Goal: Information Seeking & Learning: Learn about a topic

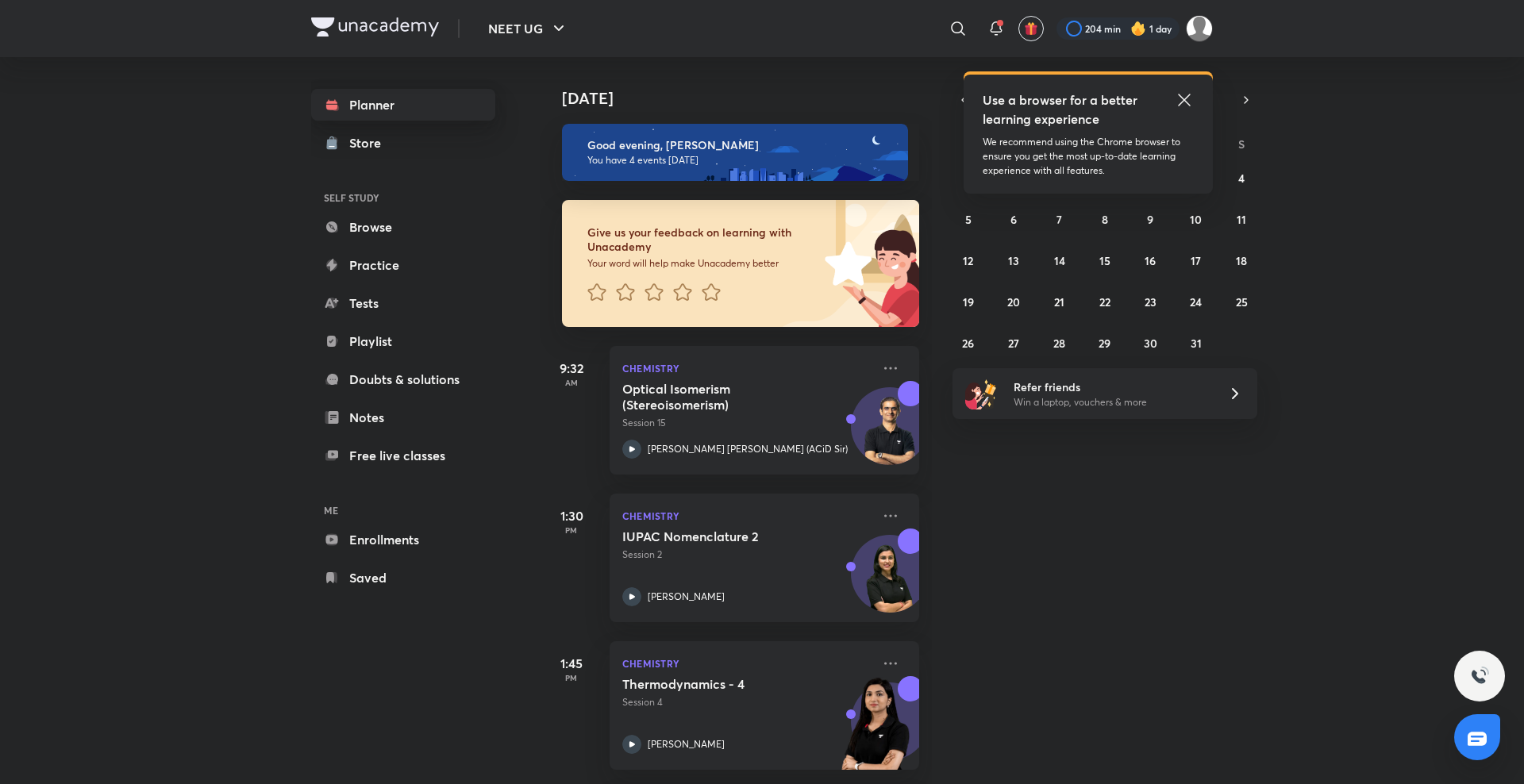
click at [448, 91] on link "Planner" at bounding box center [403, 105] width 184 height 32
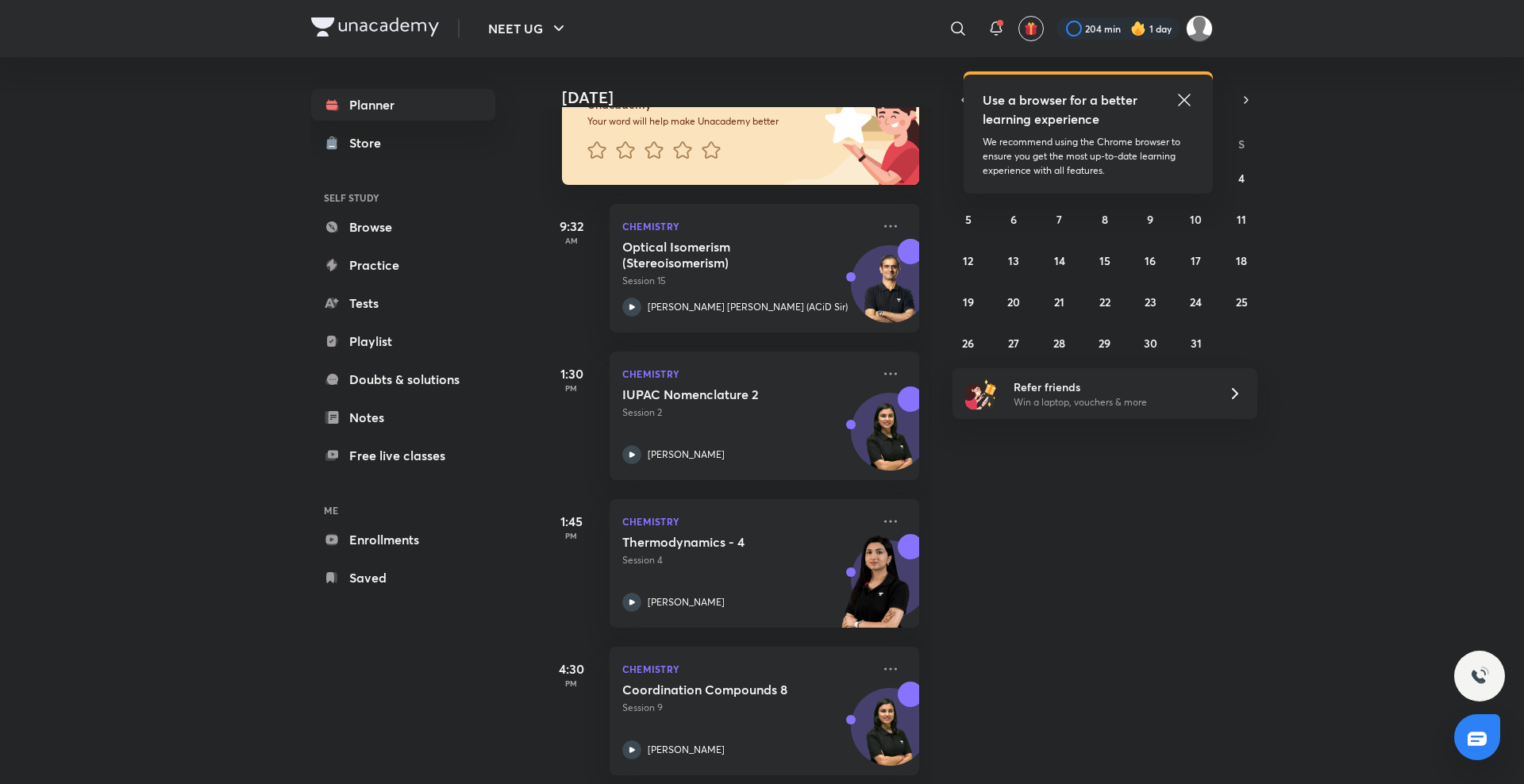
click at [1182, 101] on icon at bounding box center [1184, 100] width 12 height 12
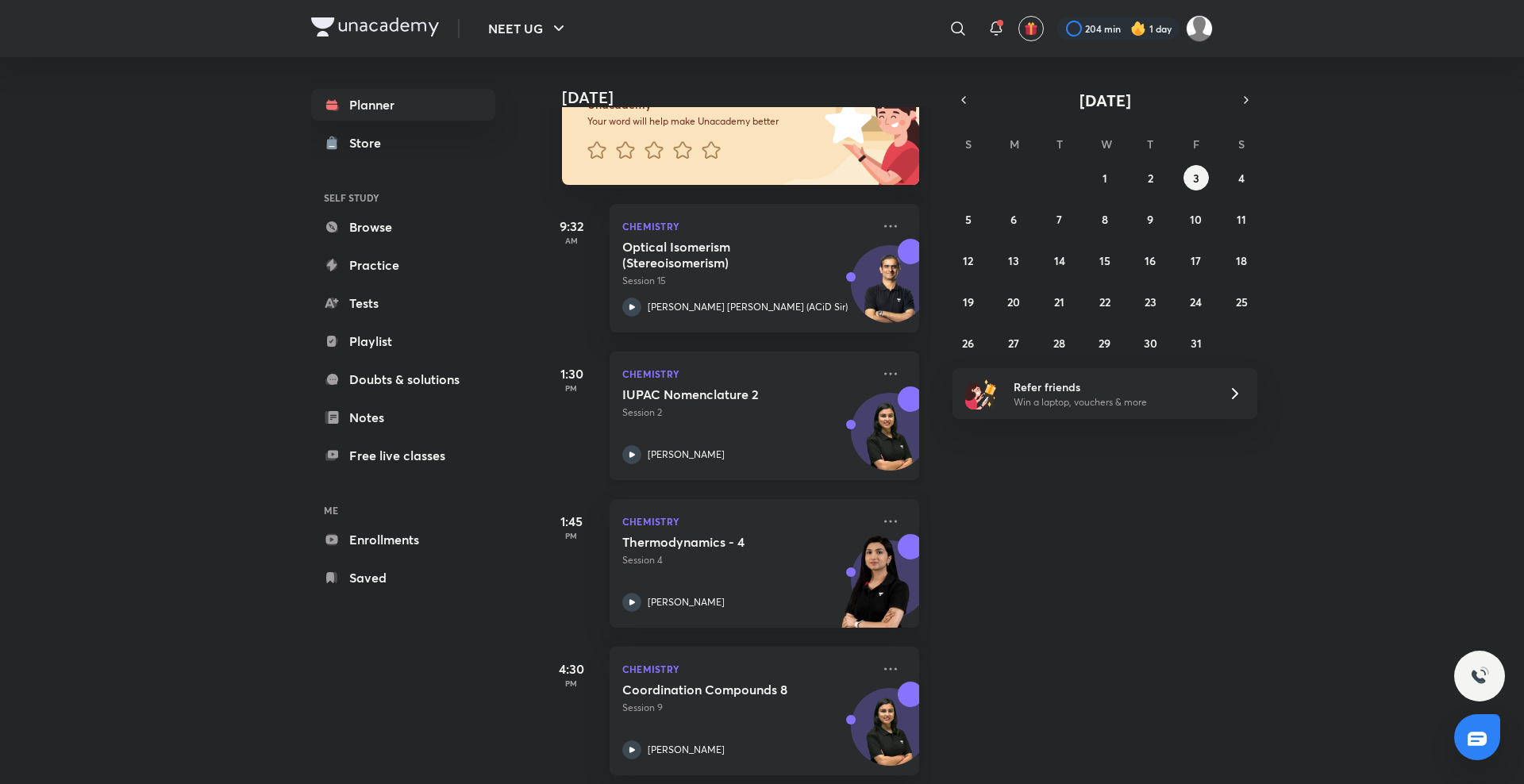
scroll to position [161, 0]
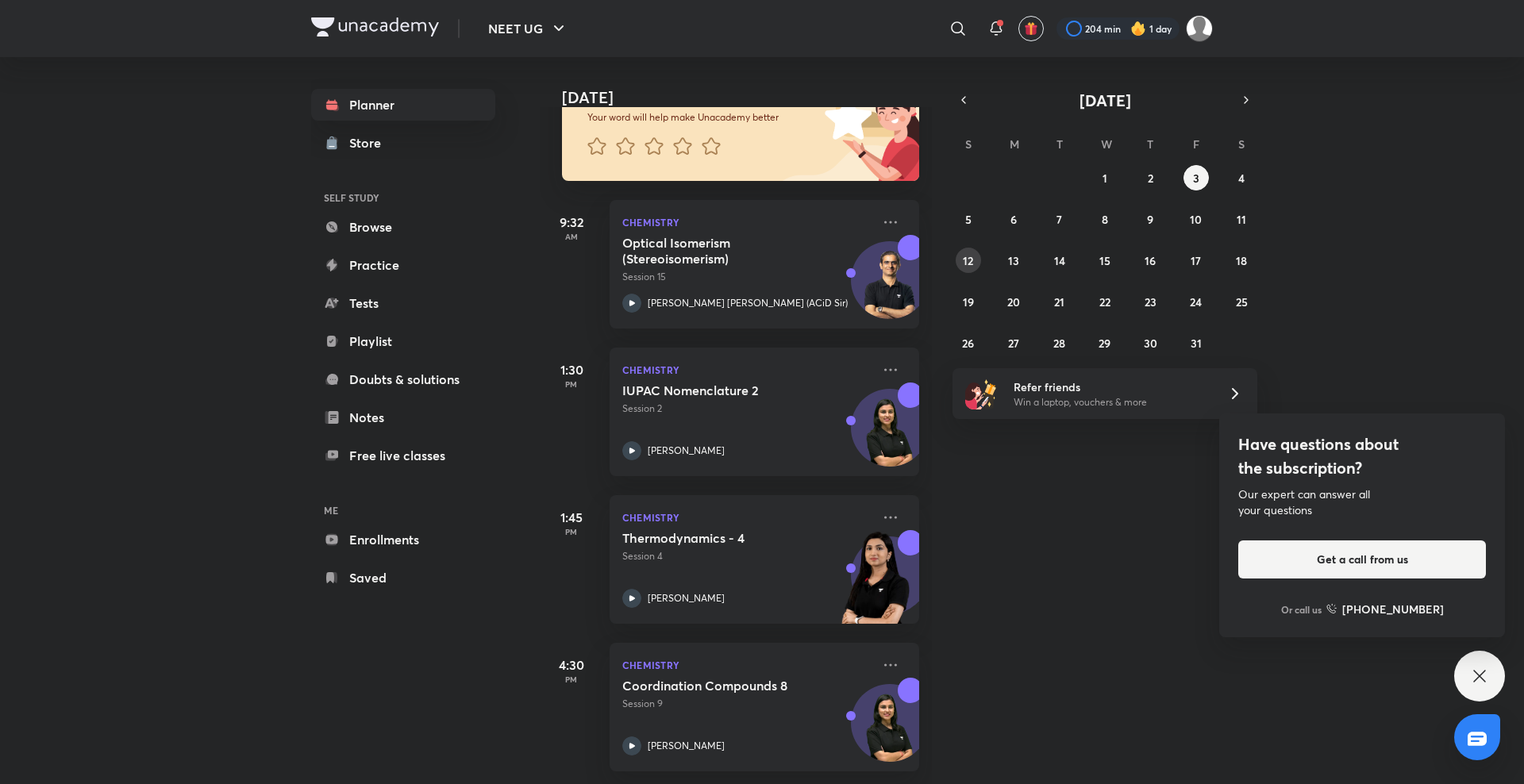
click at [969, 261] on abbr "12" at bounding box center [967, 261] width 10 height 15
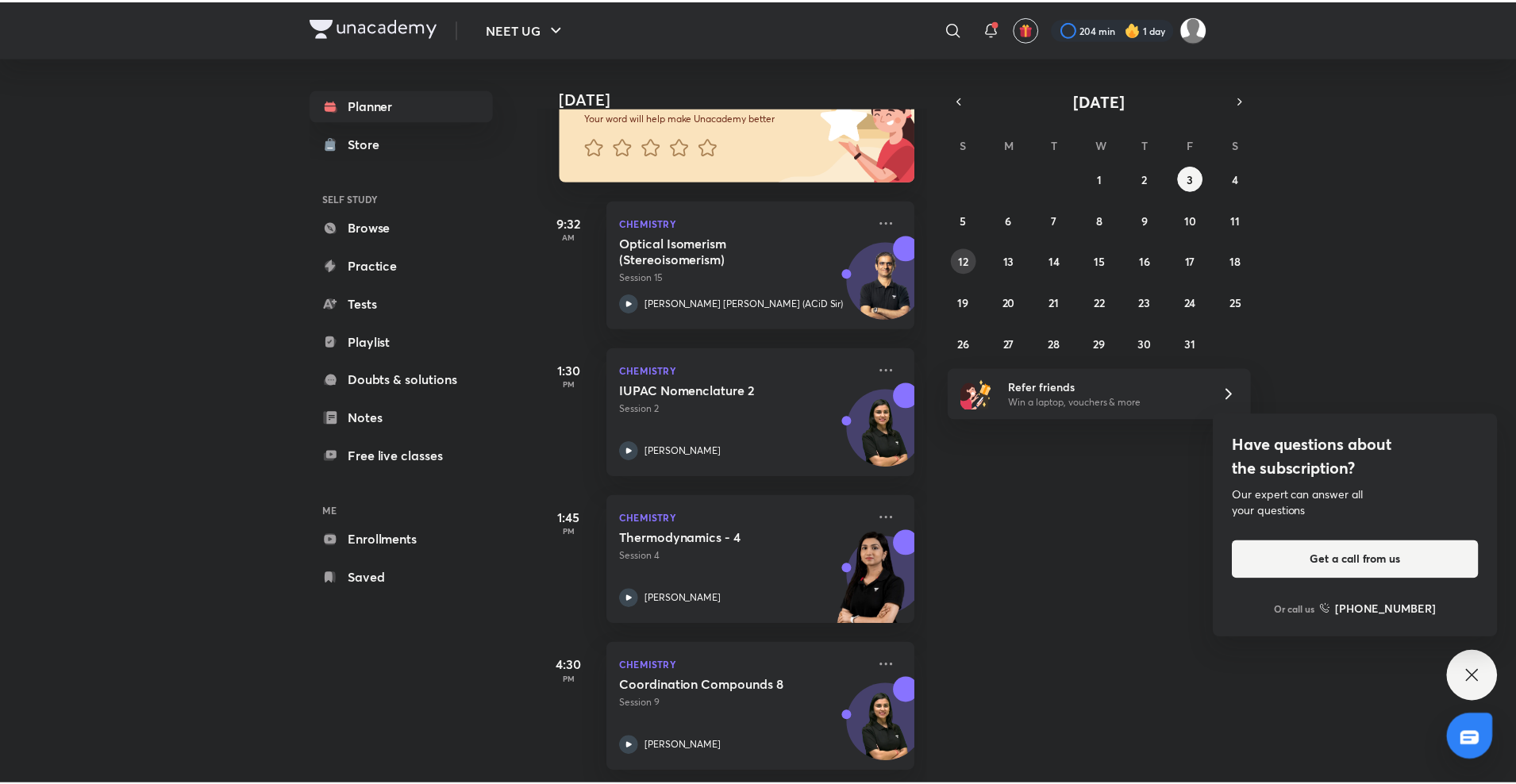
scroll to position [0, 0]
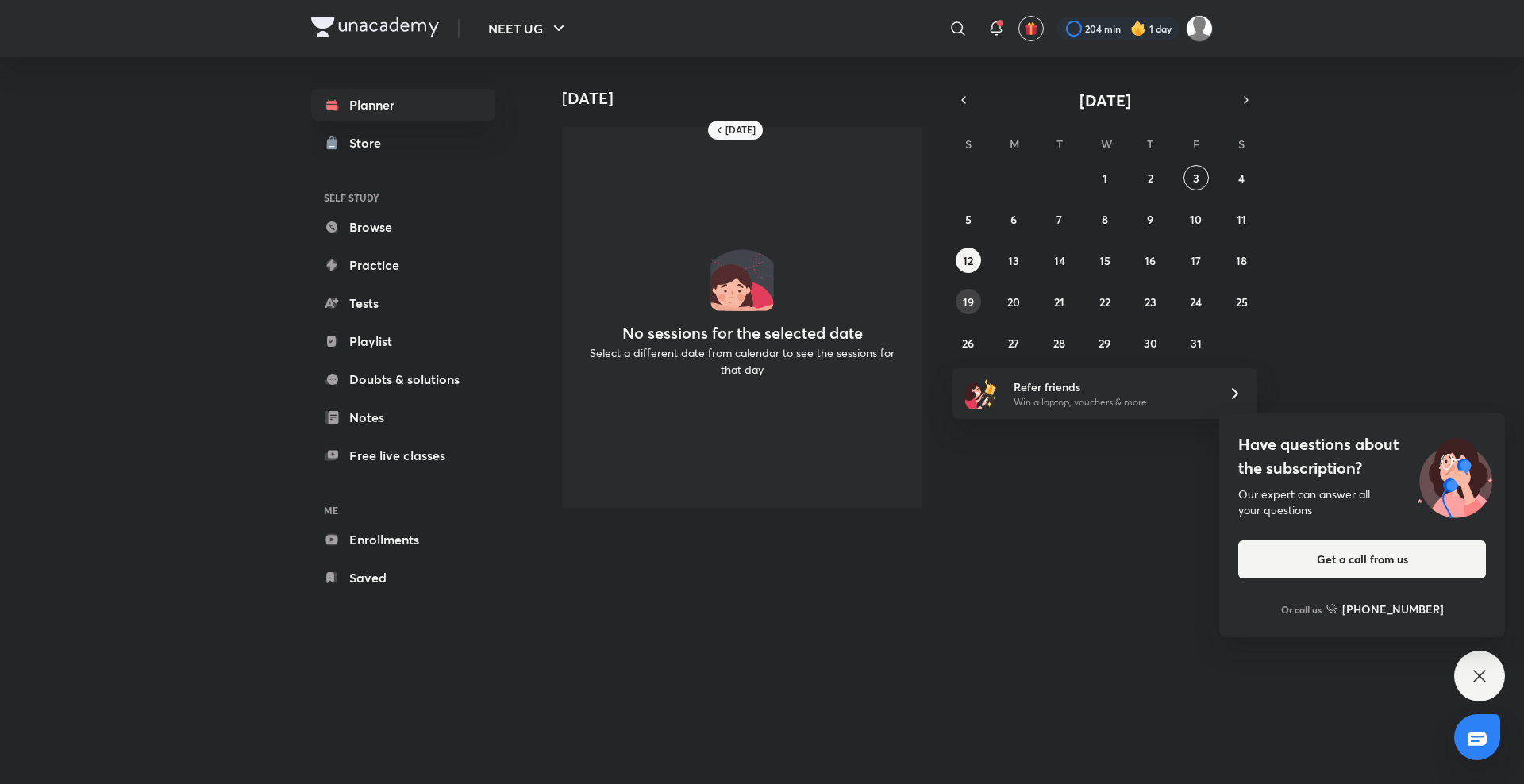
click at [969, 302] on abbr "19" at bounding box center [967, 302] width 11 height 15
click at [966, 339] on abbr "26" at bounding box center [968, 343] width 12 height 15
click at [963, 95] on icon "button" at bounding box center [963, 100] width 13 height 14
click at [965, 340] on abbr "28" at bounding box center [968, 343] width 12 height 15
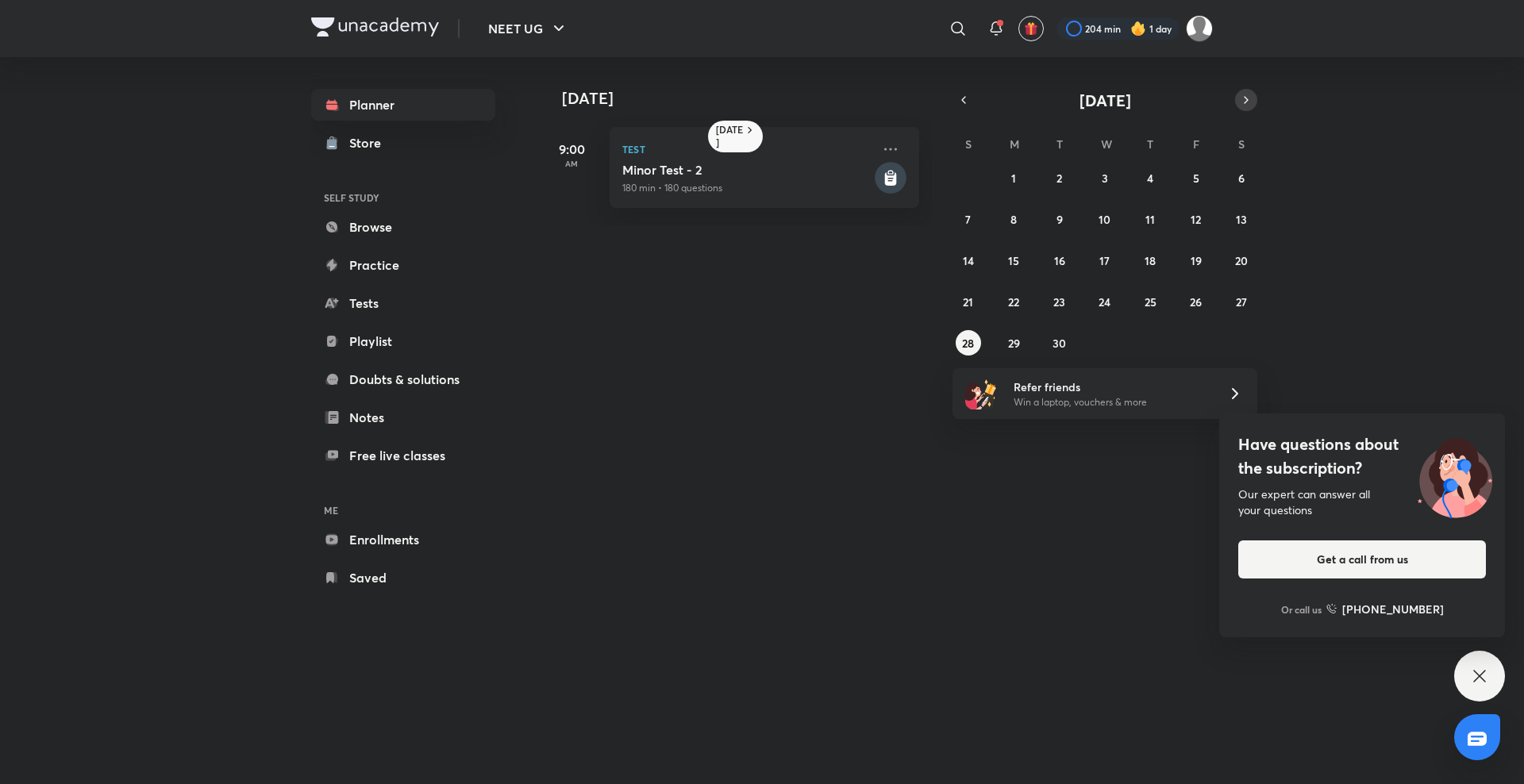
click at [1245, 97] on icon "button" at bounding box center [1246, 100] width 3 height 7
click at [1202, 176] on button "3" at bounding box center [1196, 178] width 25 height 25
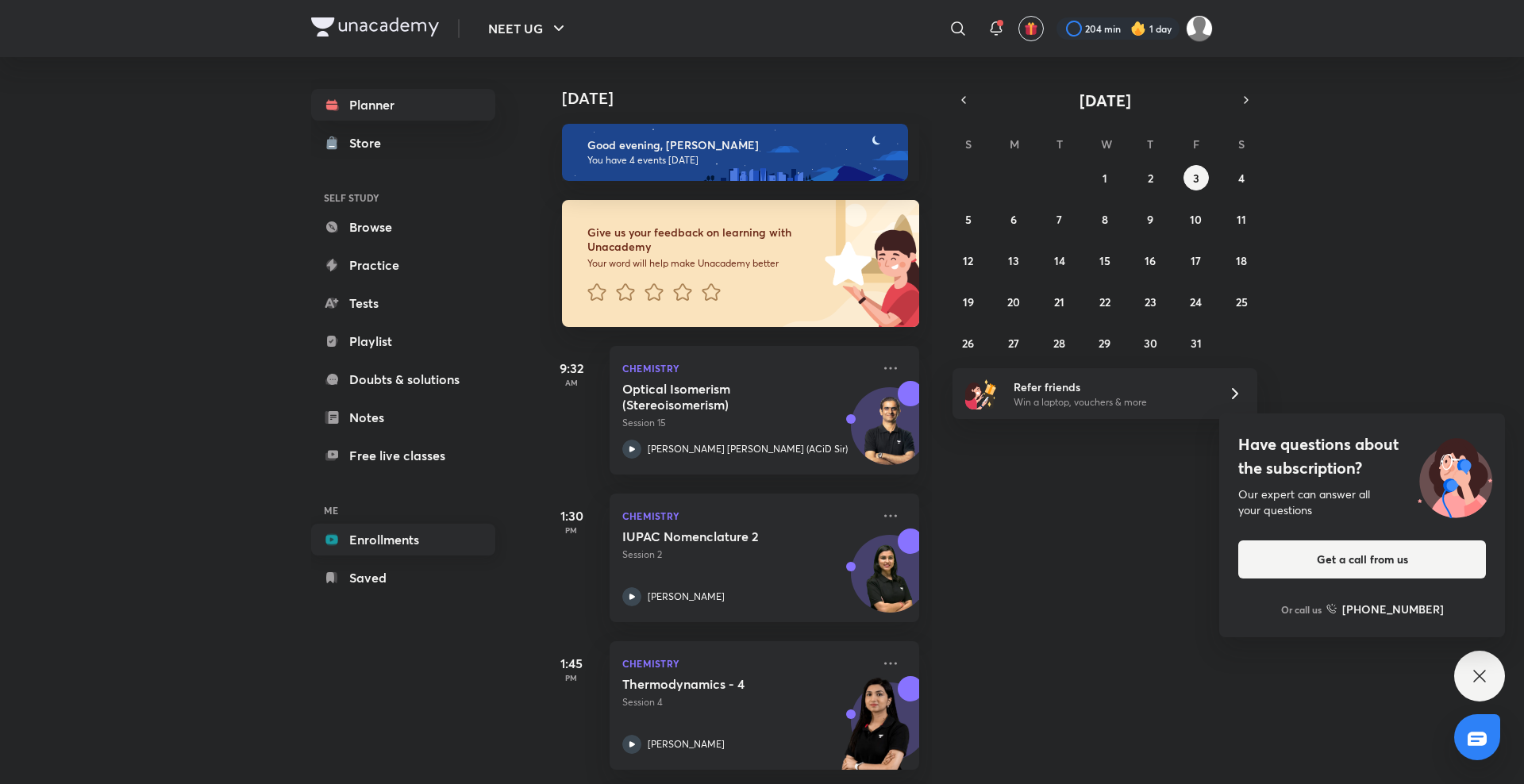
click at [383, 535] on link "Enrollments" at bounding box center [403, 540] width 184 height 32
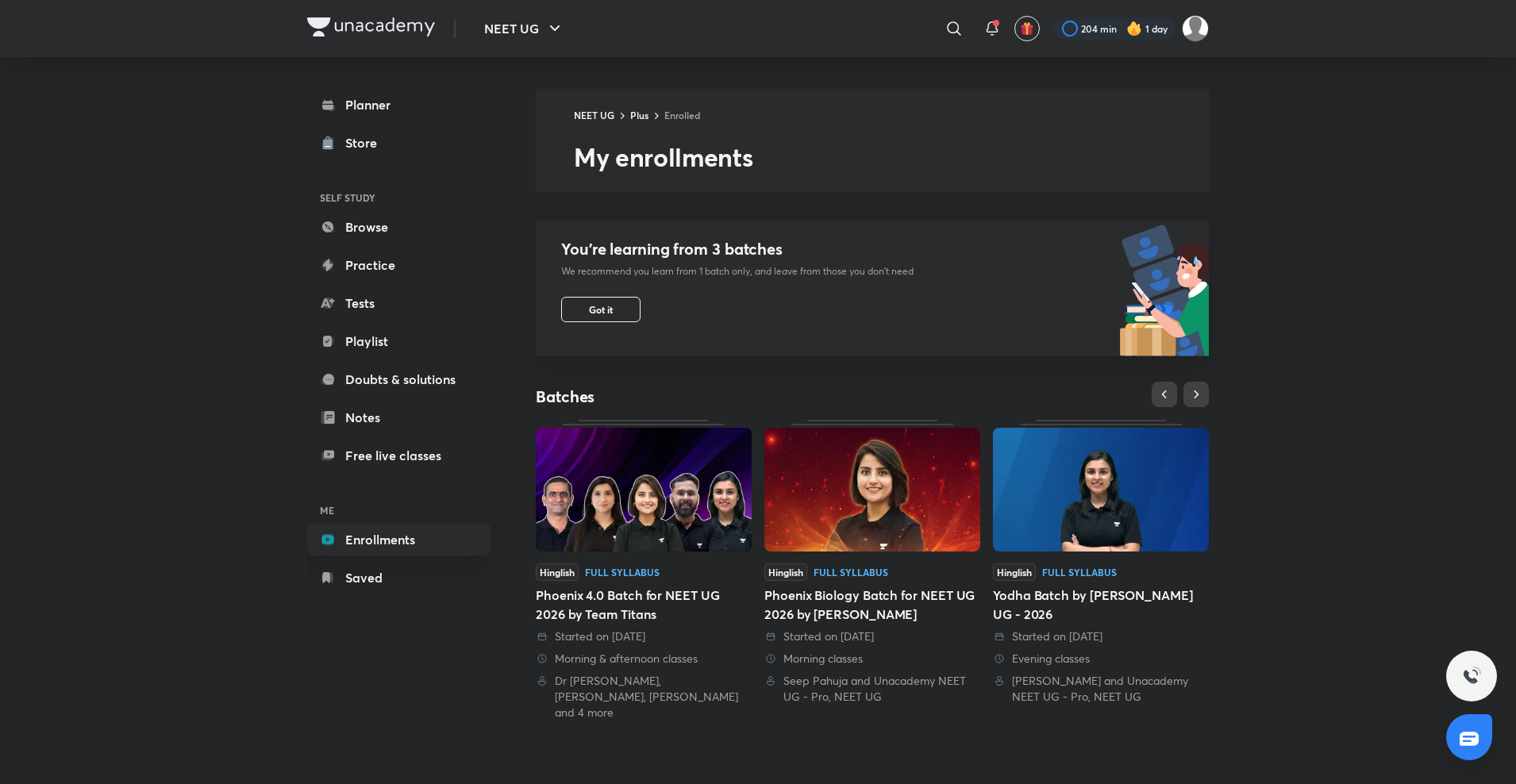
click at [832, 578] on div "Hinglish Full Syllabus" at bounding box center [872, 572] width 216 height 18
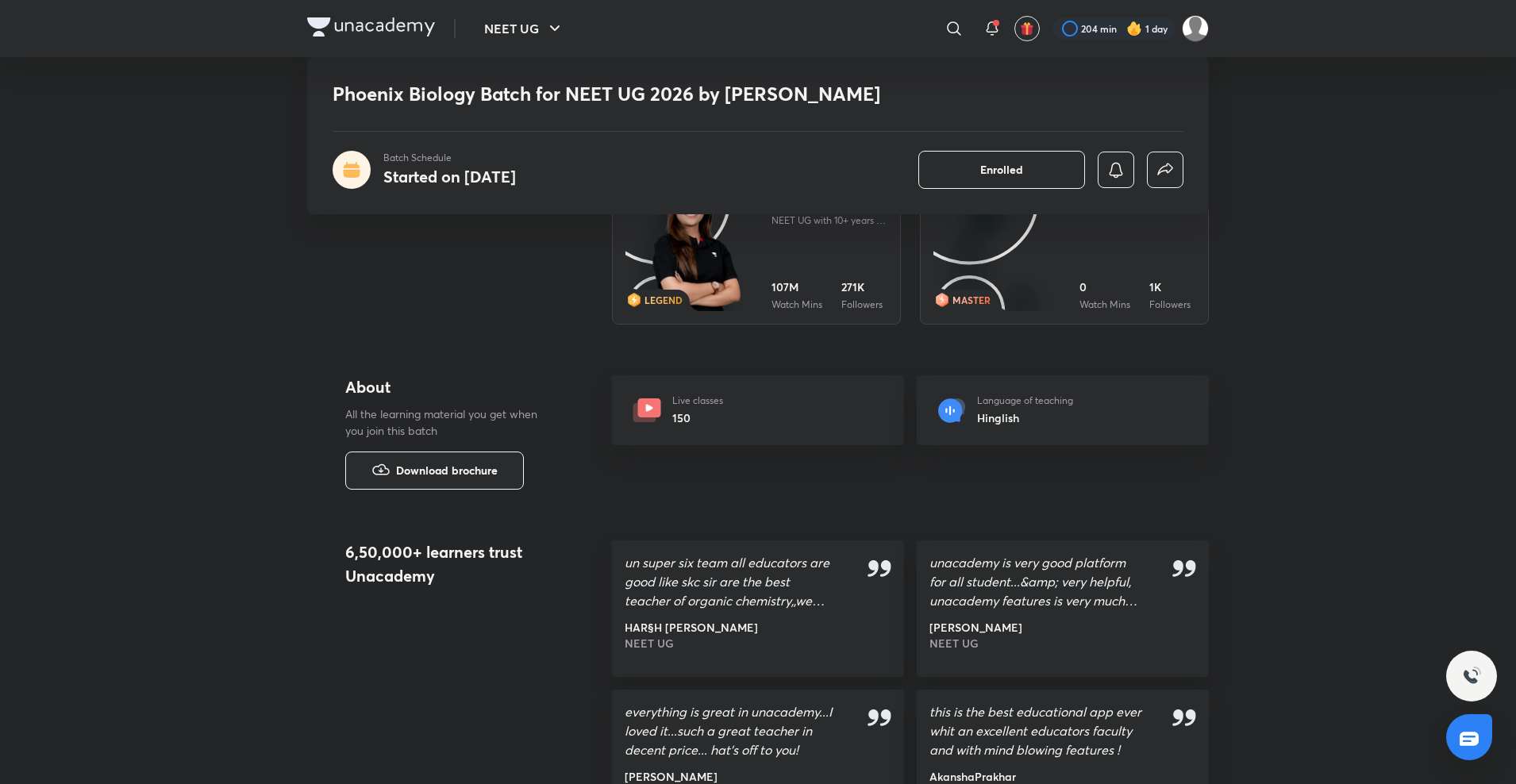
scroll to position [1268, 0]
click at [1022, 29] on img "button" at bounding box center [1027, 29] width 14 height 14
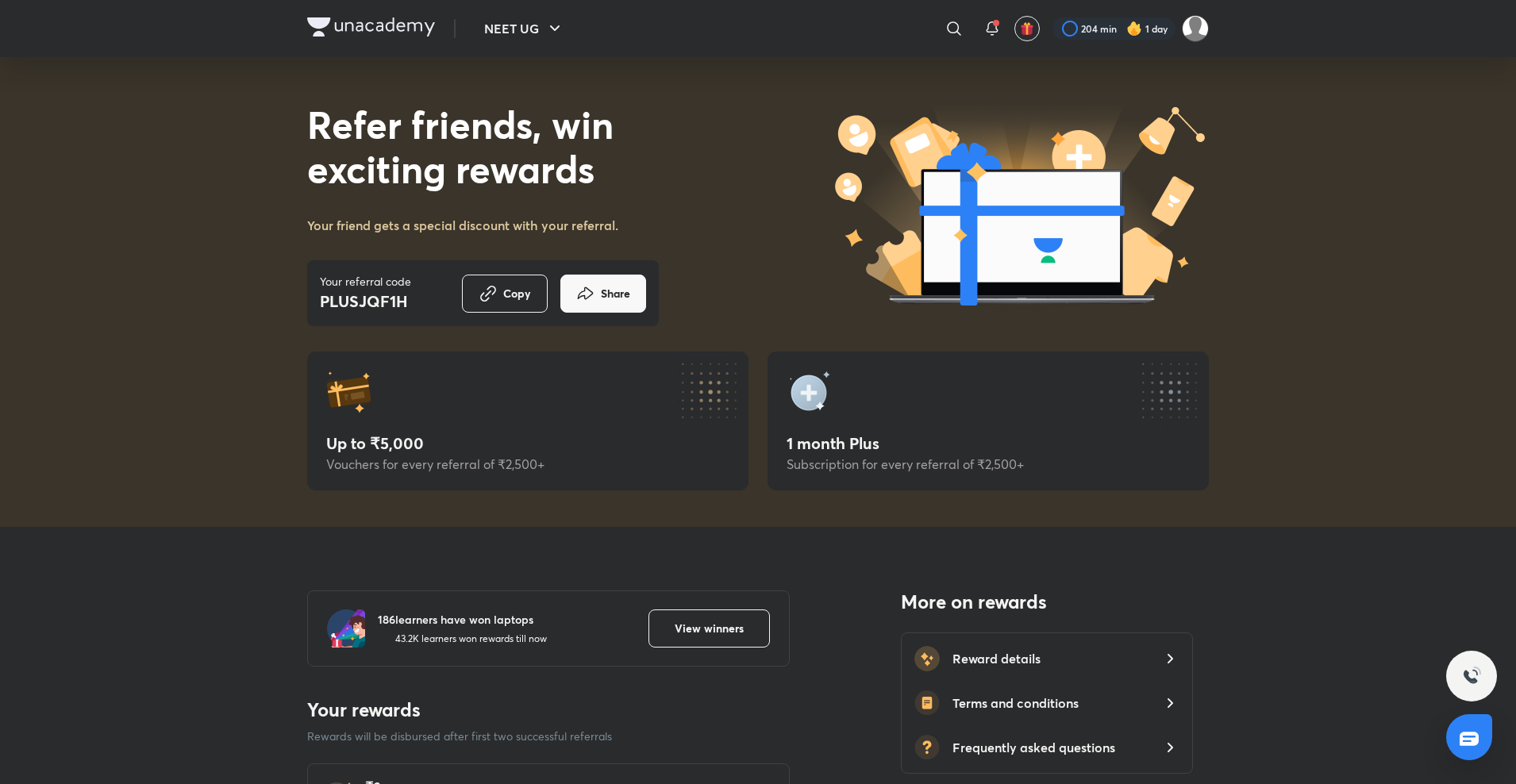
click at [375, 22] on img at bounding box center [371, 27] width 128 height 19
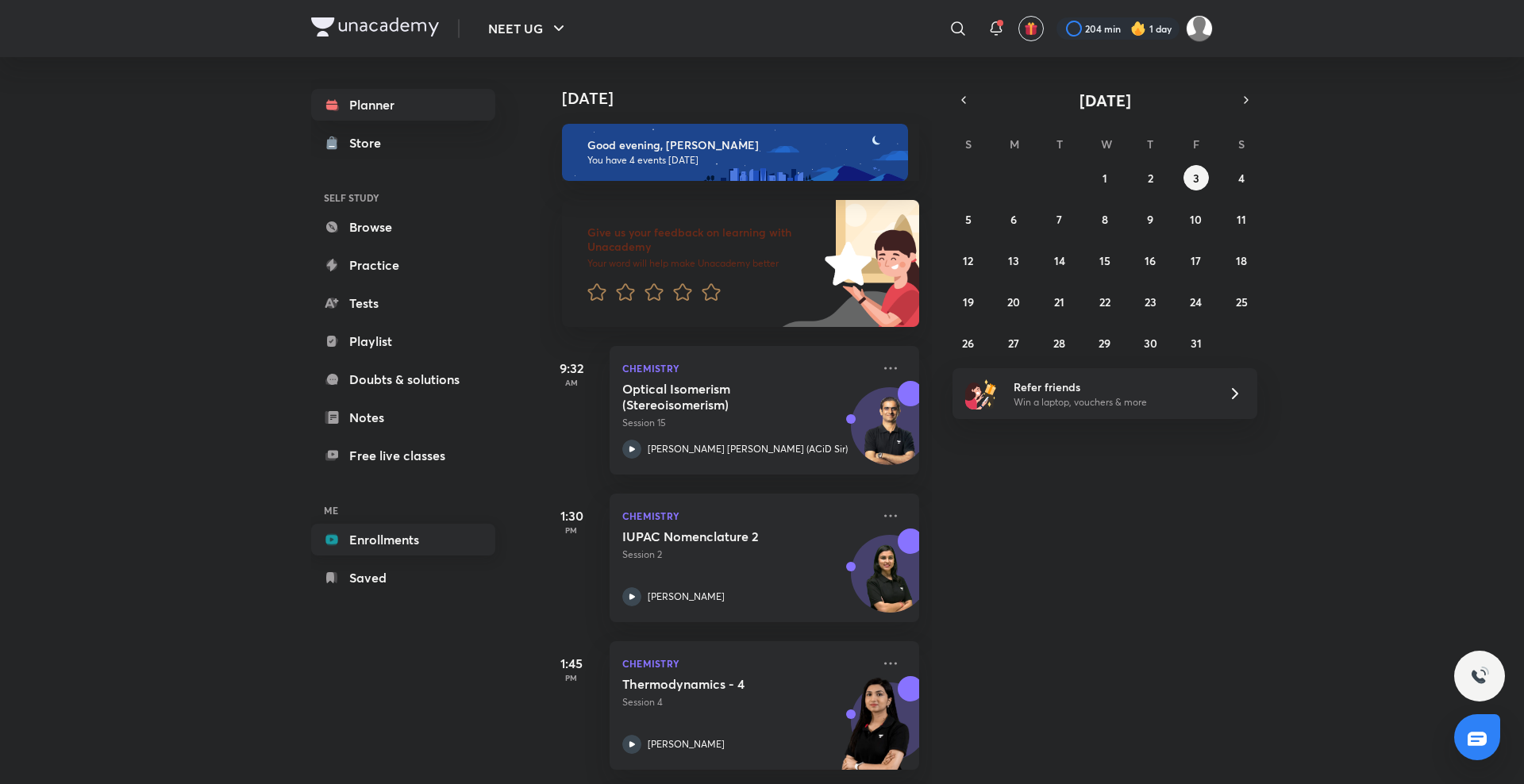
click at [406, 534] on link "Enrollments" at bounding box center [403, 540] width 184 height 32
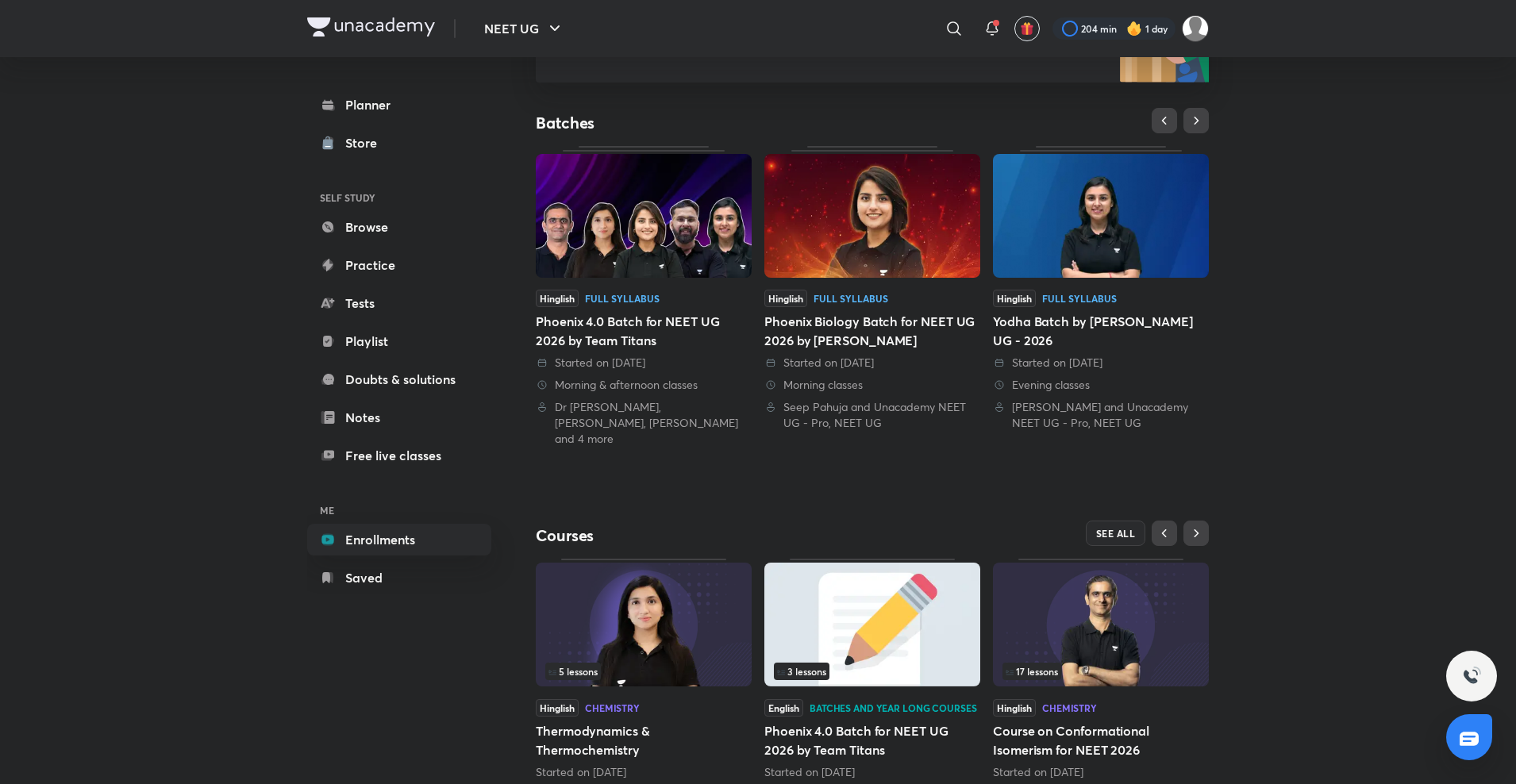
scroll to position [308, 0]
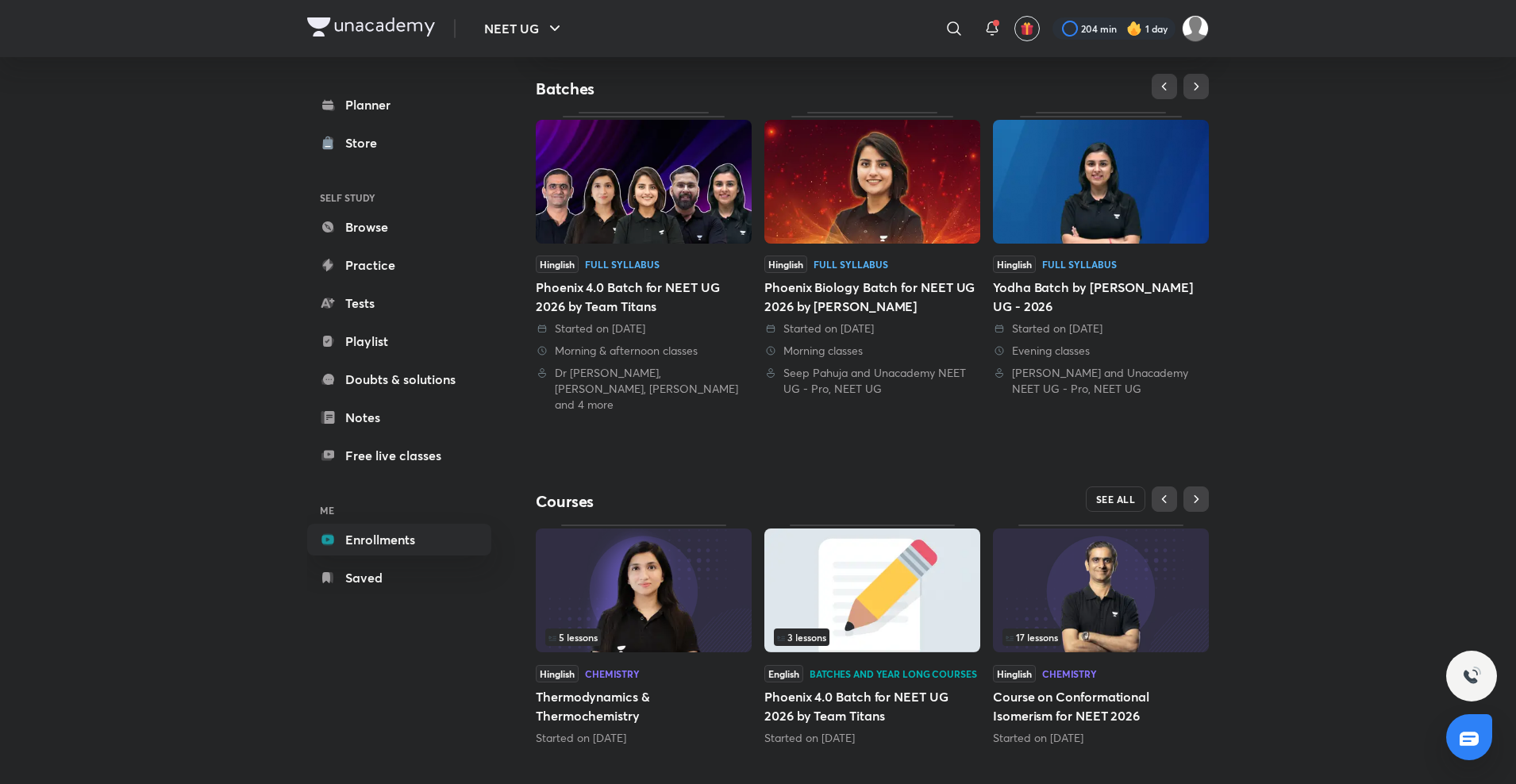
click at [1114, 494] on span "SEE ALL" at bounding box center [1115, 499] width 39 height 11
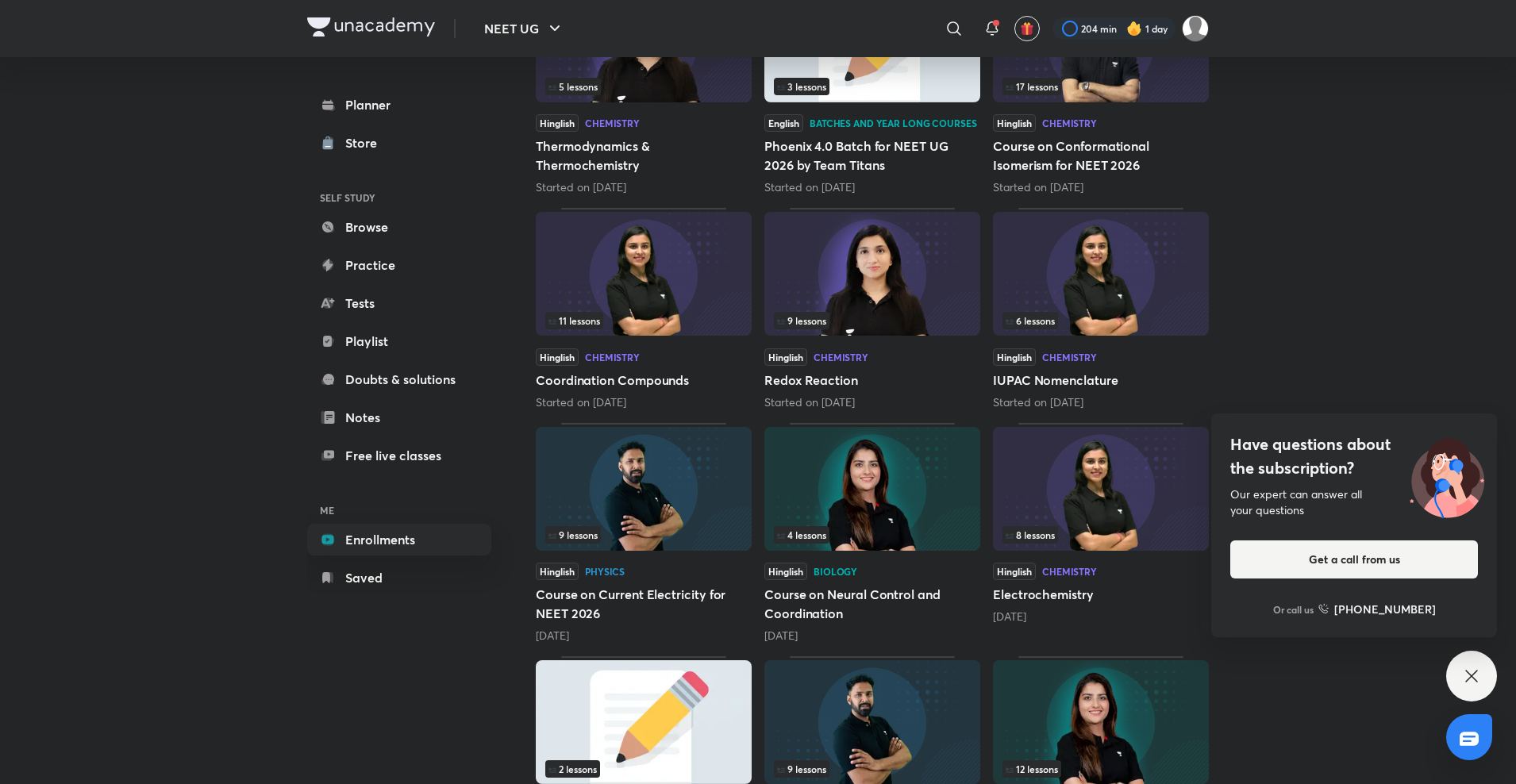
scroll to position [327, 0]
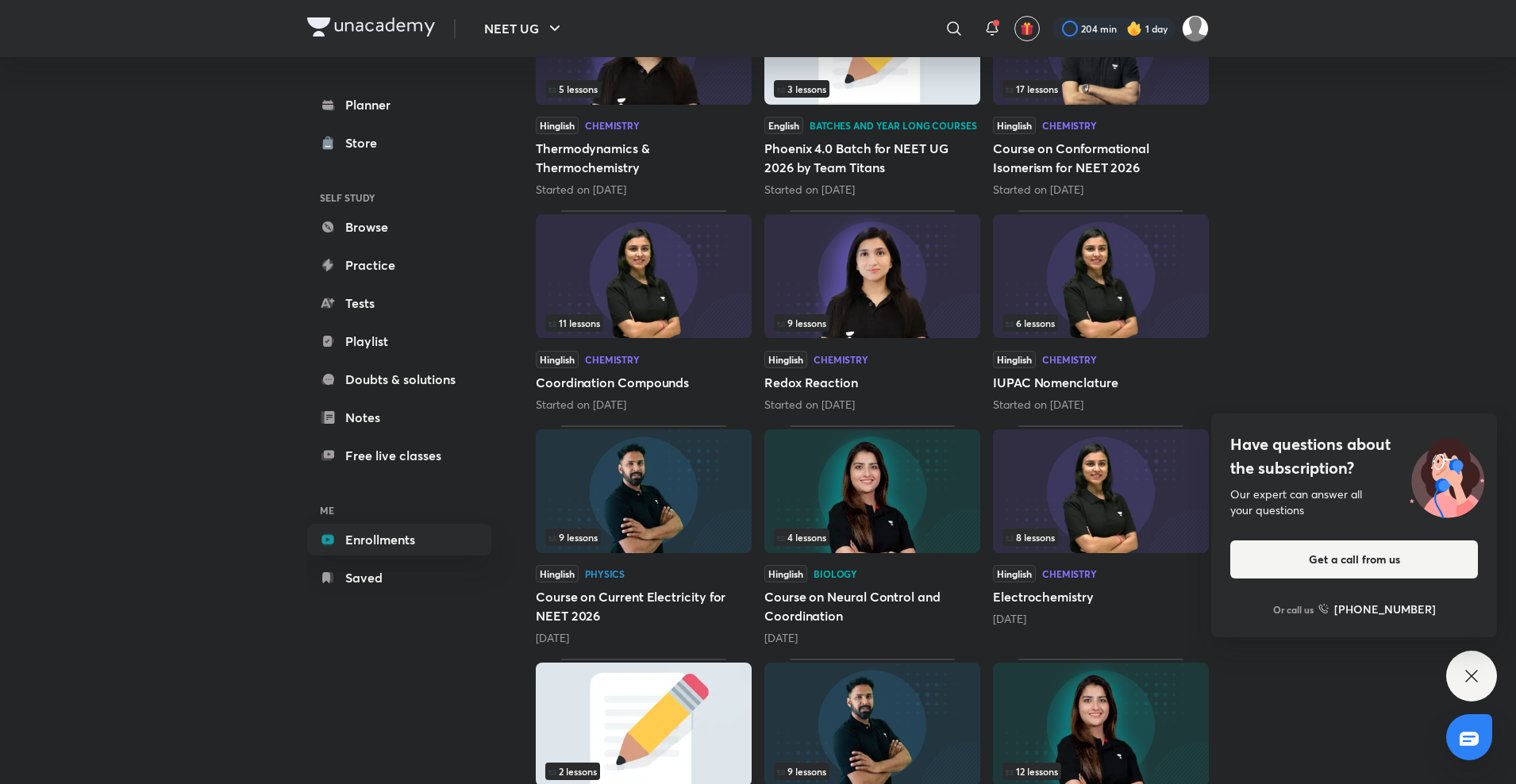
click at [868, 514] on img at bounding box center [872, 490] width 216 height 123
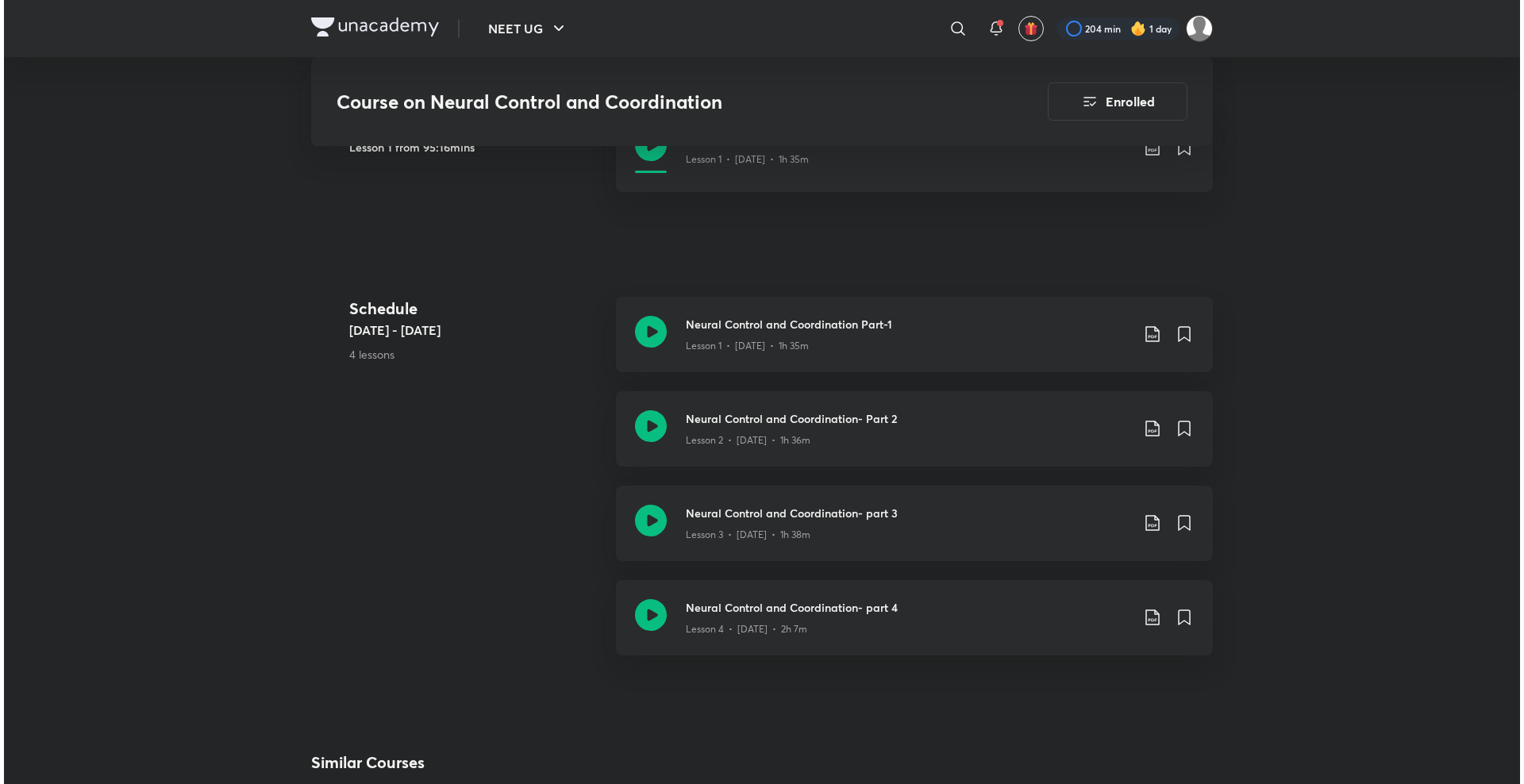
scroll to position [829, 0]
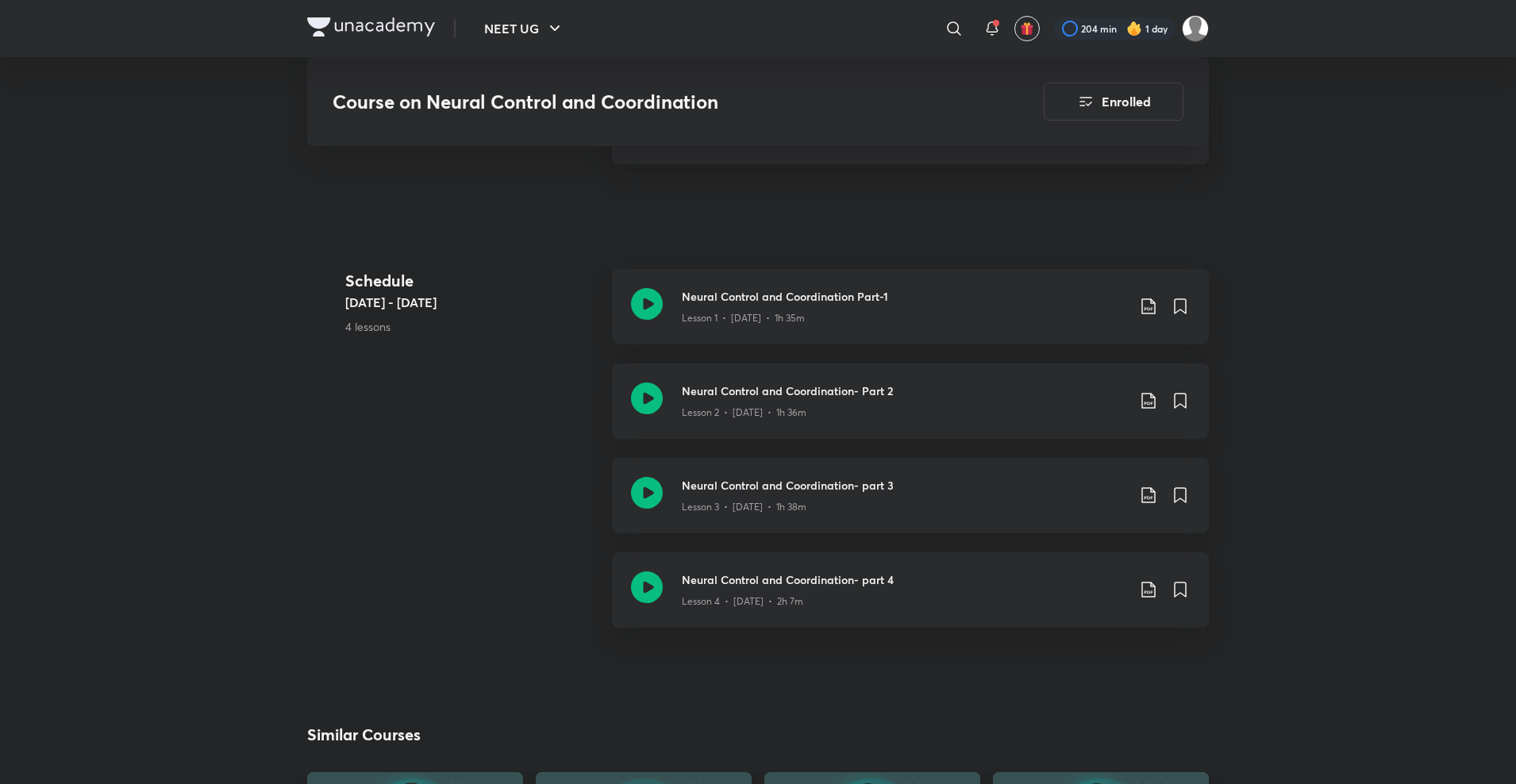
click at [1311, 336] on div "NEET UG ​ 204 min 1 day Course on Neural Control and Coordination Enrolled NEET…" at bounding box center [758, 381] width 1516 height 2421
click at [1146, 403] on icon at bounding box center [1148, 400] width 13 height 16
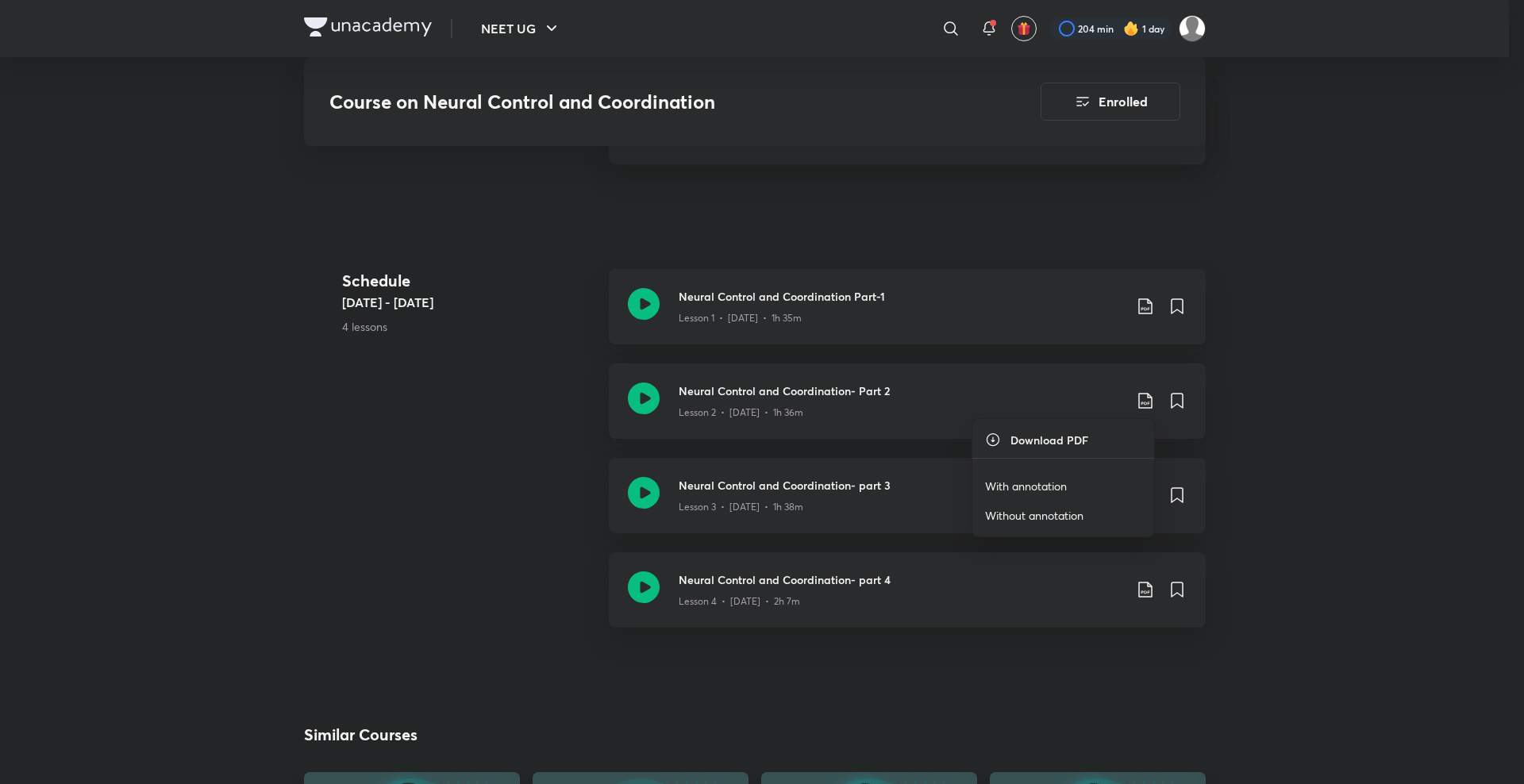
click at [1004, 485] on p "With annotation" at bounding box center [1025, 486] width 81 height 17
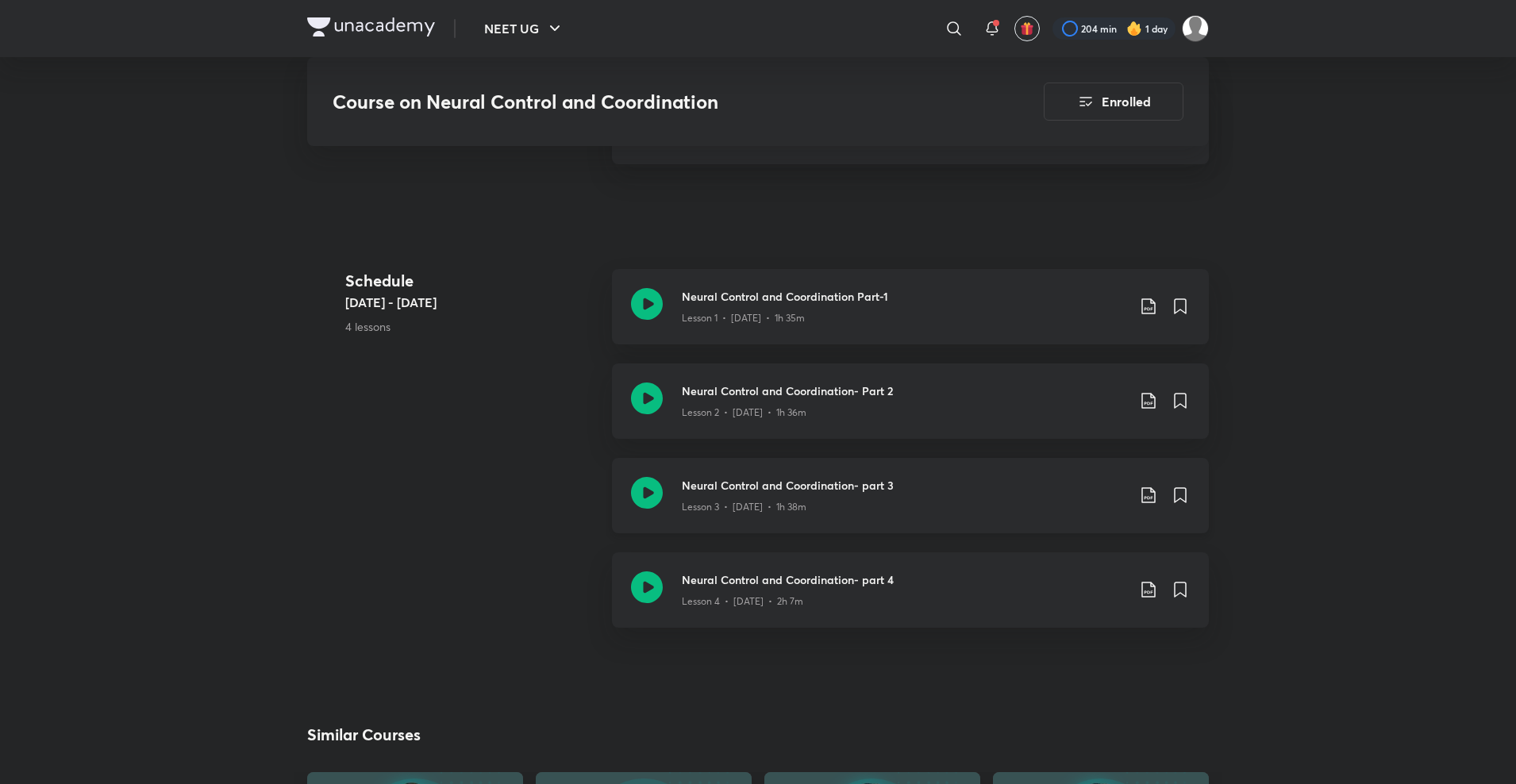
click at [1146, 494] on icon at bounding box center [1148, 494] width 19 height 19
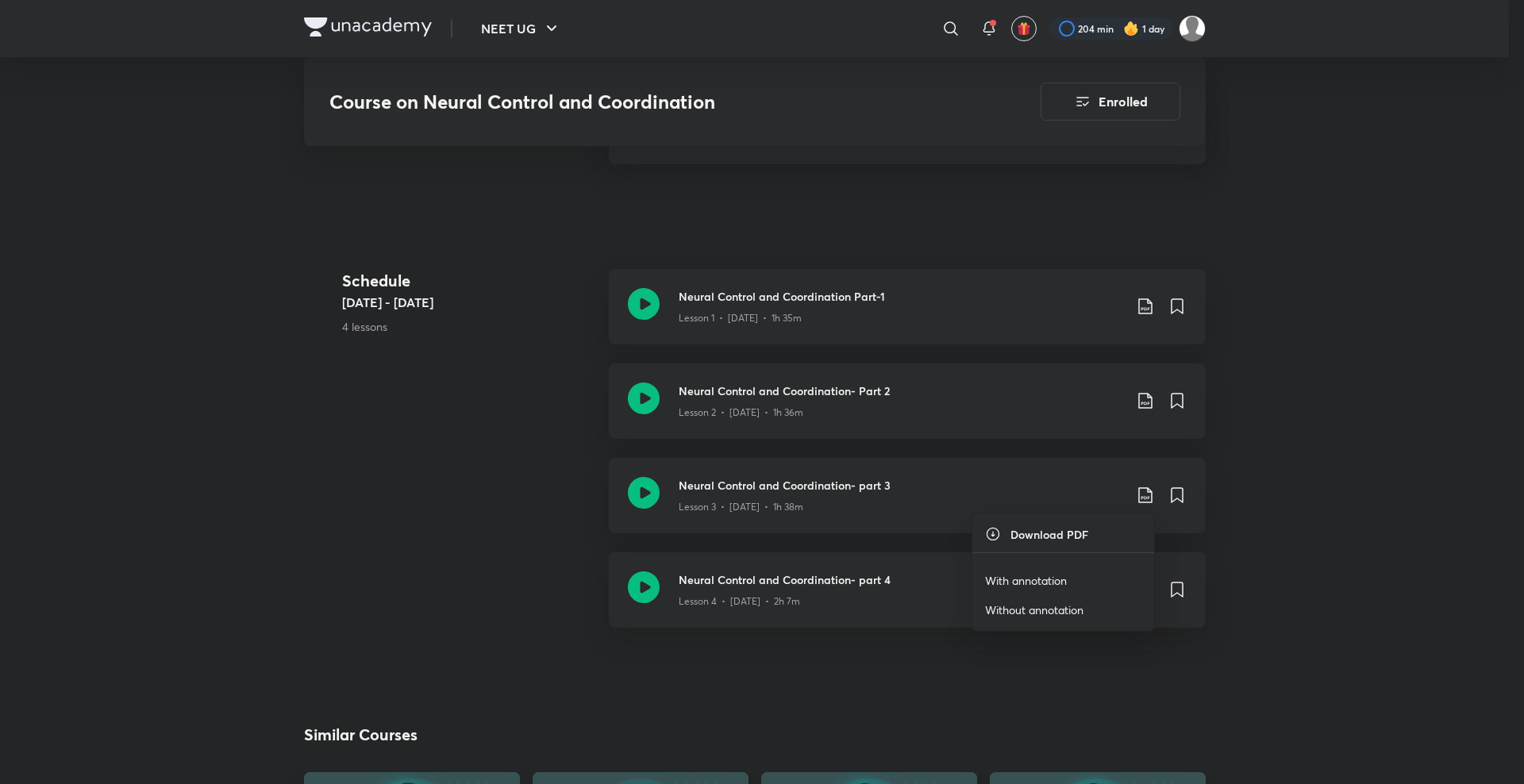
click at [1034, 578] on p "With annotation" at bounding box center [1025, 580] width 81 height 17
